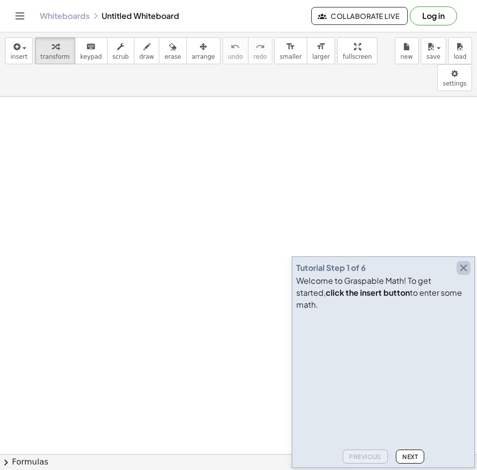
click at [466, 274] on icon "button" at bounding box center [463, 268] width 12 height 12
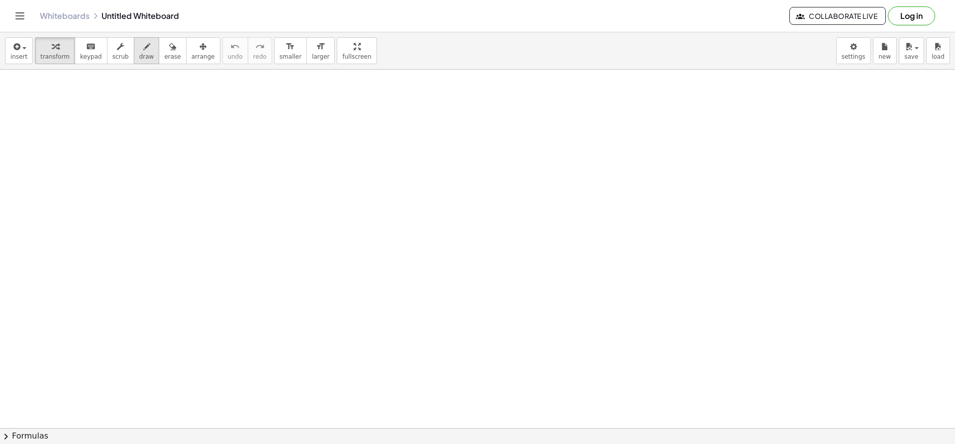
click at [139, 57] on span "draw" at bounding box center [146, 56] width 15 height 7
click at [164, 60] on span "erase" at bounding box center [172, 56] width 16 height 7
drag, startPoint x: 185, startPoint y: 109, endPoint x: 146, endPoint y: 125, distance: 41.8
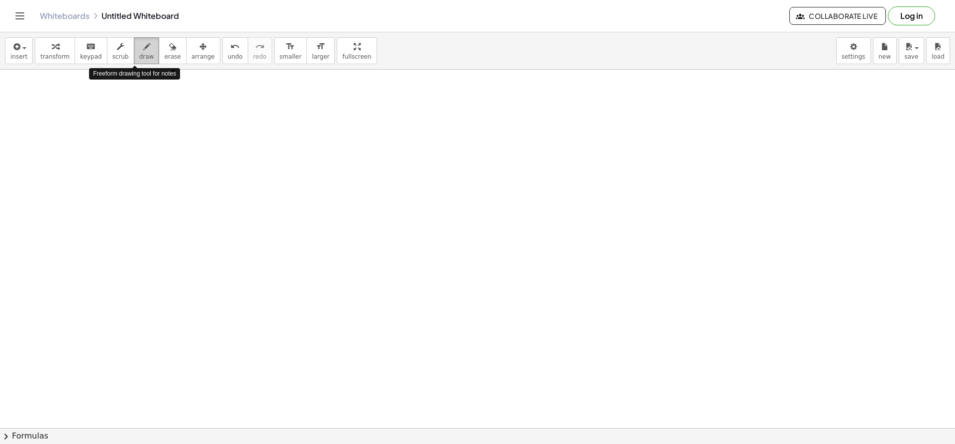
click at [139, 54] on span "draw" at bounding box center [146, 56] width 15 height 7
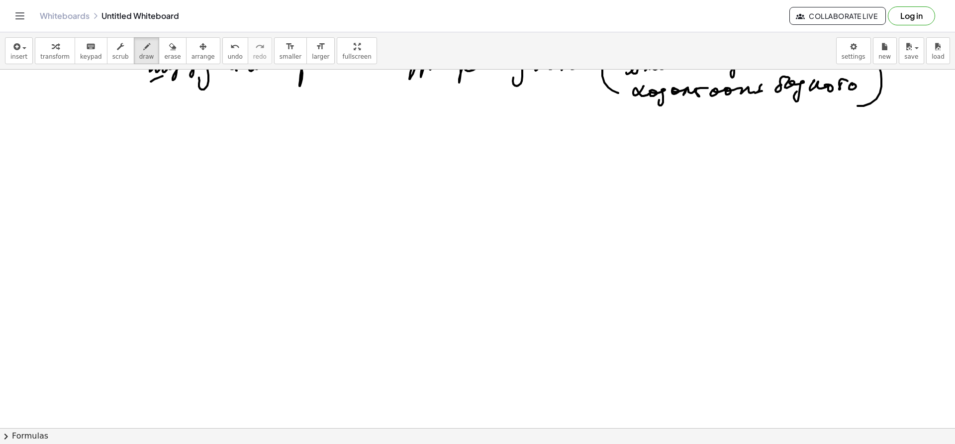
scroll to position [1501, 0]
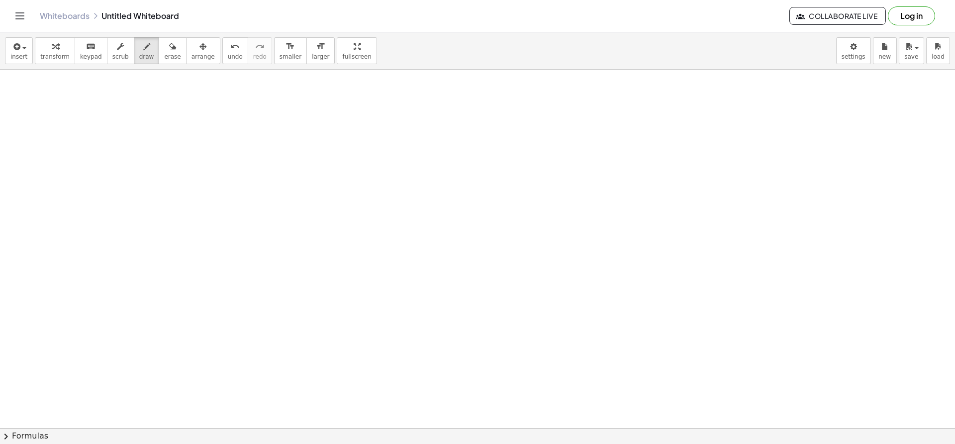
scroll to position [2135, 0]
